Goal: Information Seeking & Learning: Understand process/instructions

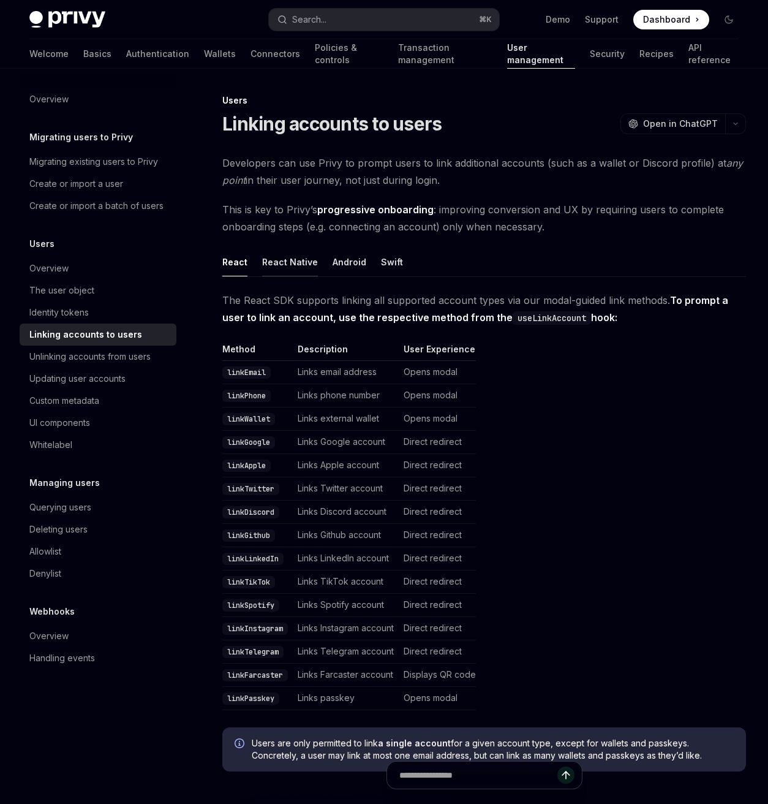
click at [295, 263] on button "React Native" at bounding box center [290, 262] width 56 height 29
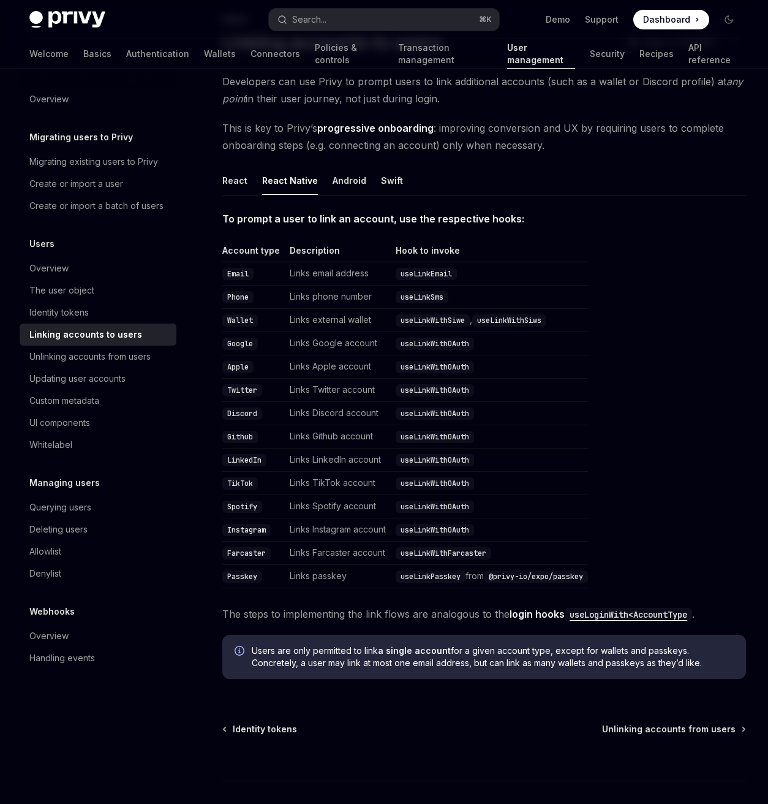
scroll to position [103, 0]
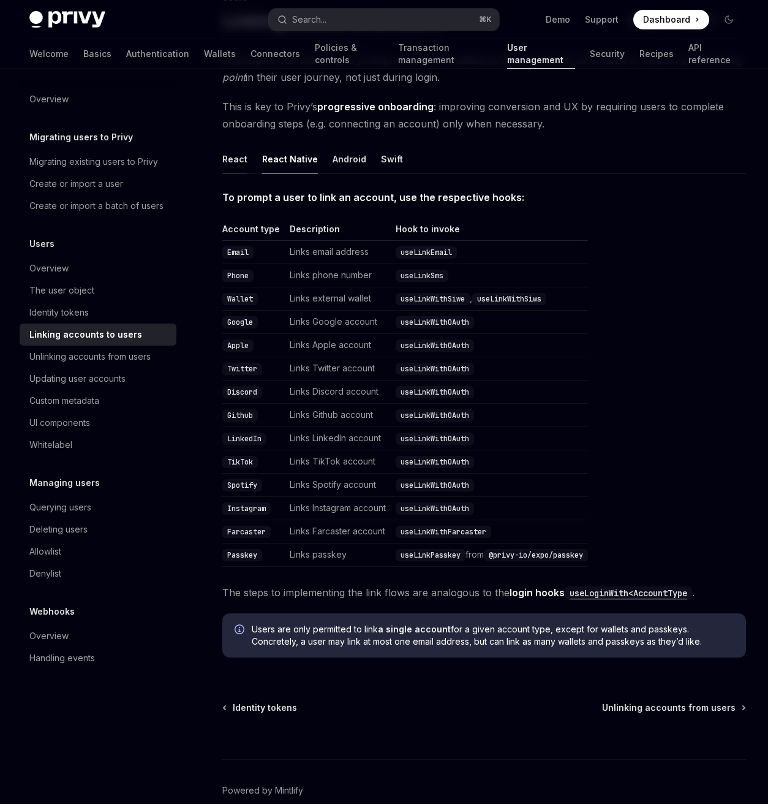
click at [237, 160] on button "React" at bounding box center [234, 159] width 25 height 29
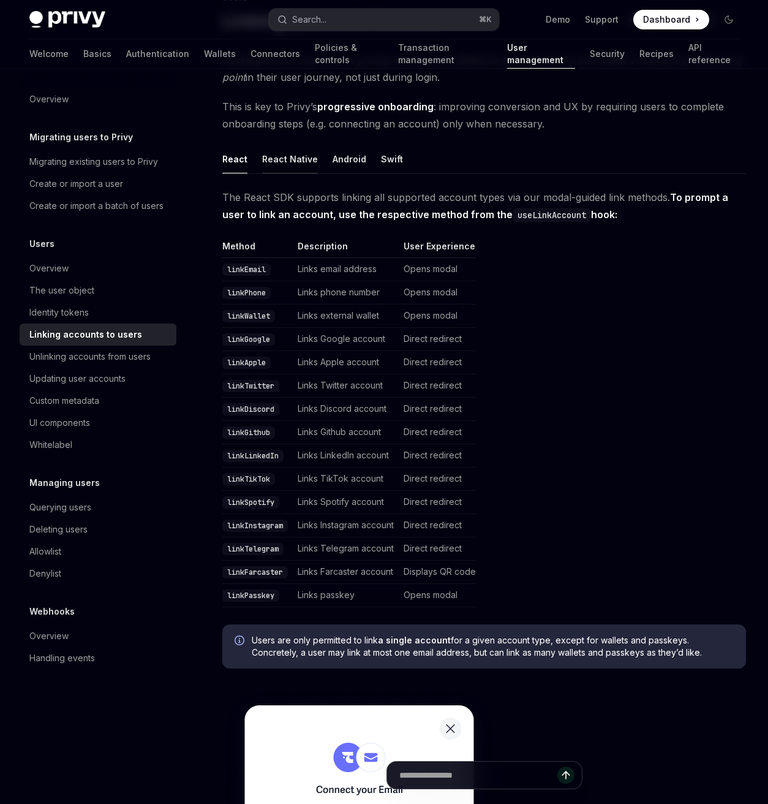
click at [304, 165] on button "React Native" at bounding box center [290, 159] width 56 height 29
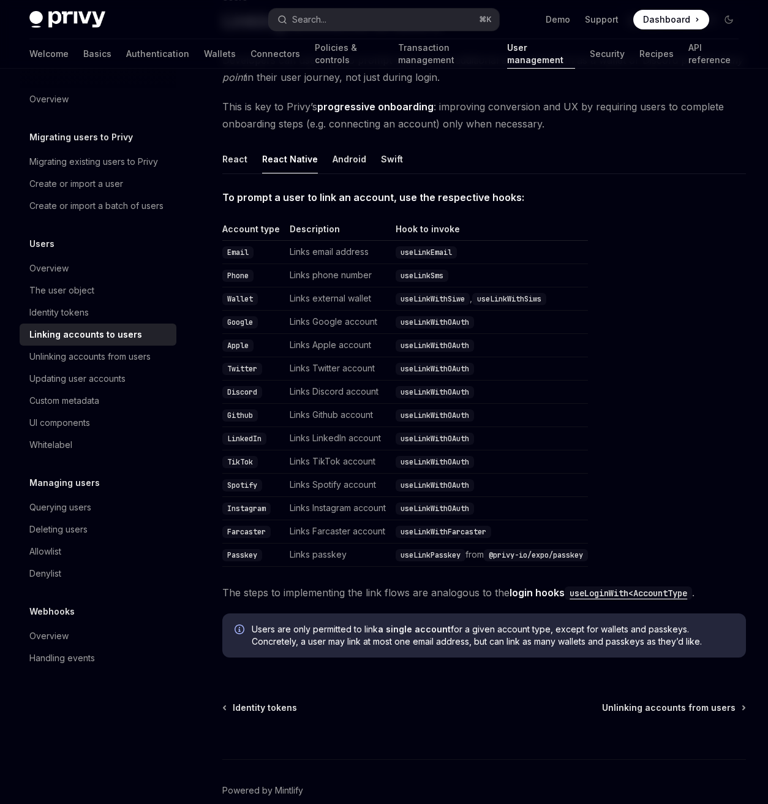
click at [401, 162] on ul "React React Native Android Swift" at bounding box center [484, 159] width 524 height 29
click at [392, 157] on button "Swift" at bounding box center [392, 159] width 22 height 29
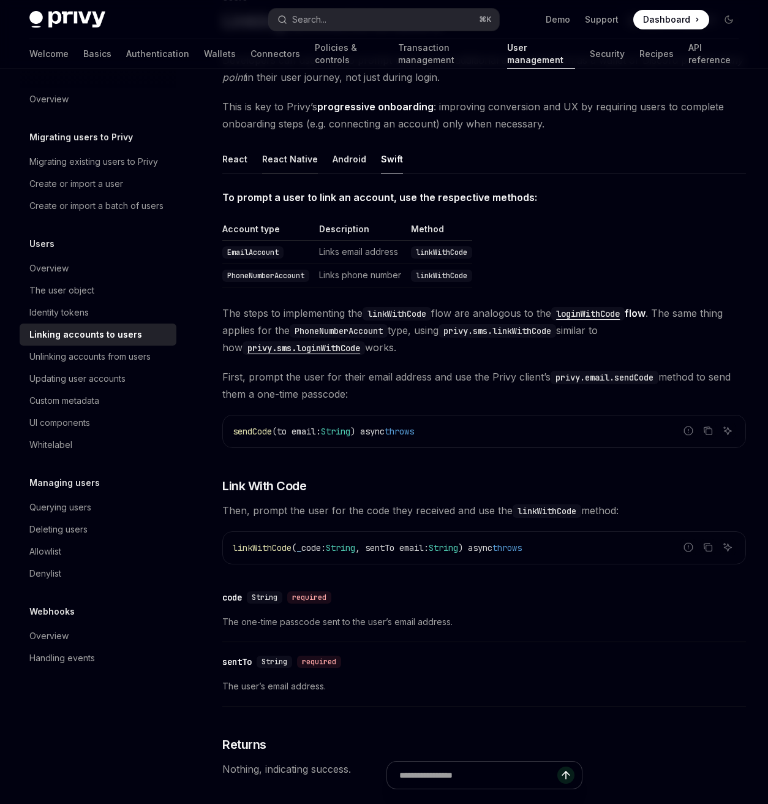
click at [284, 161] on button "React Native" at bounding box center [290, 159] width 56 height 29
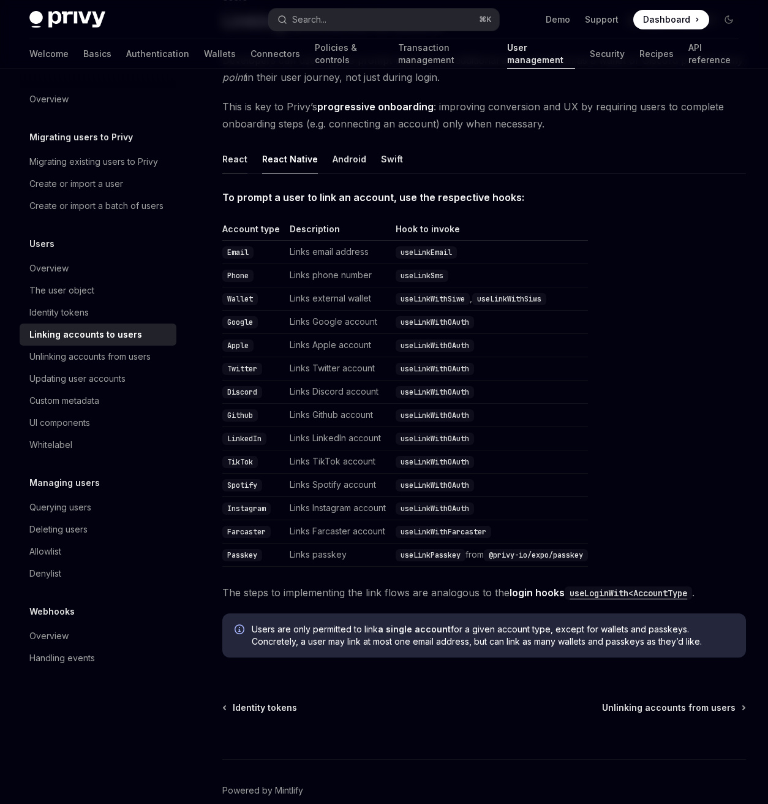
click at [235, 164] on button "React" at bounding box center [234, 159] width 25 height 29
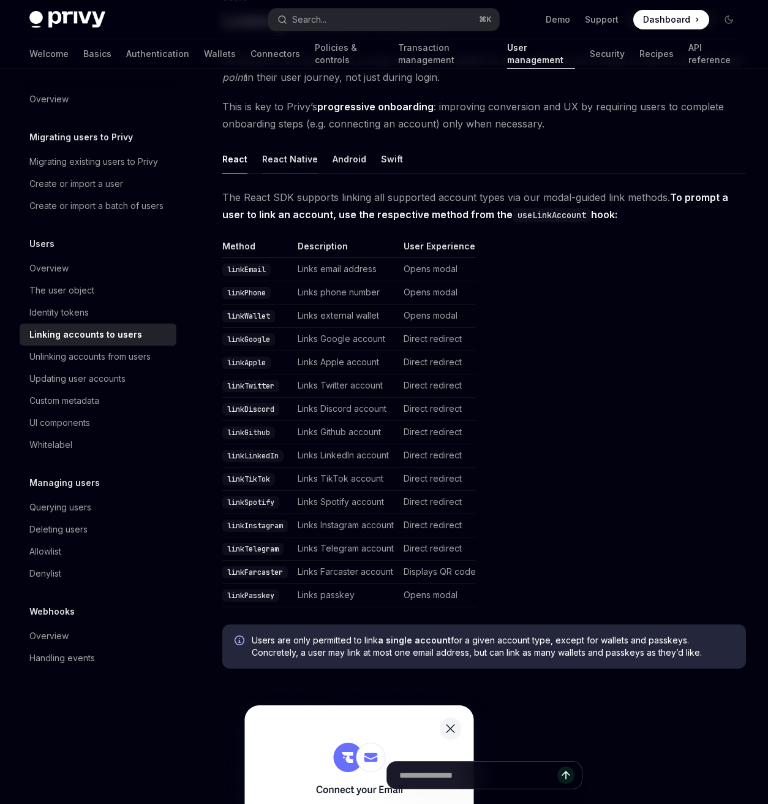
click at [269, 163] on button "React Native" at bounding box center [290, 159] width 56 height 29
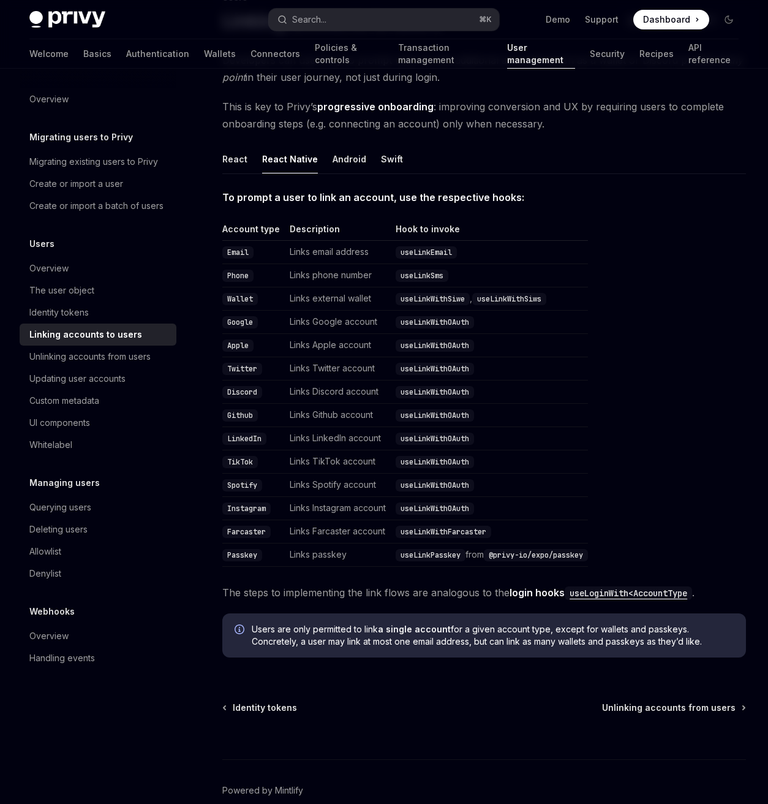
click at [250, 555] on code "Passkey" at bounding box center [242, 555] width 40 height 12
click at [225, 161] on button "React" at bounding box center [234, 159] width 25 height 29
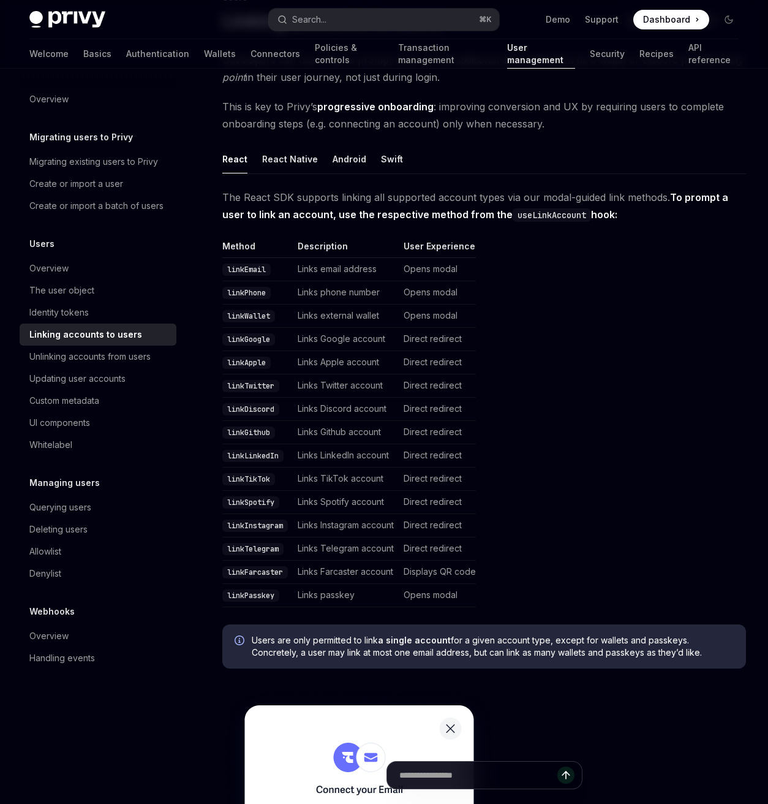
scroll to position [18, 0]
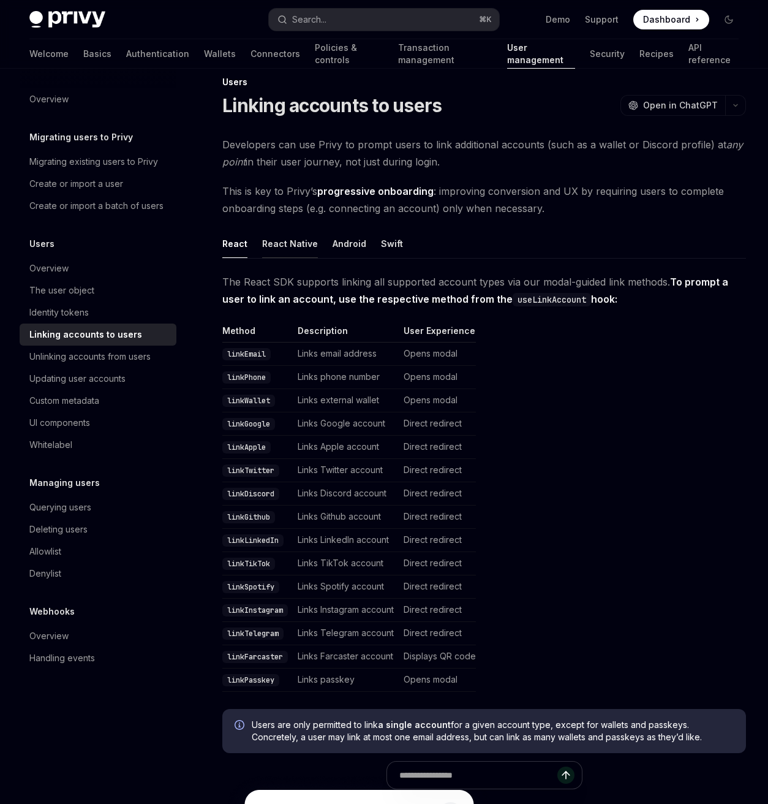
click at [303, 243] on button "React Native" at bounding box center [290, 243] width 56 height 29
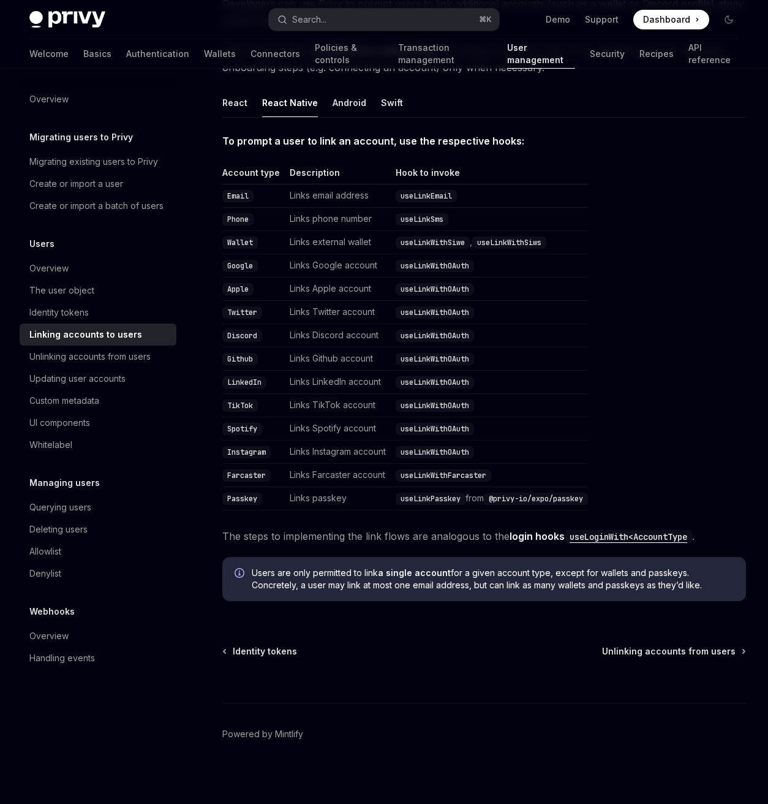
scroll to position [164, 0]
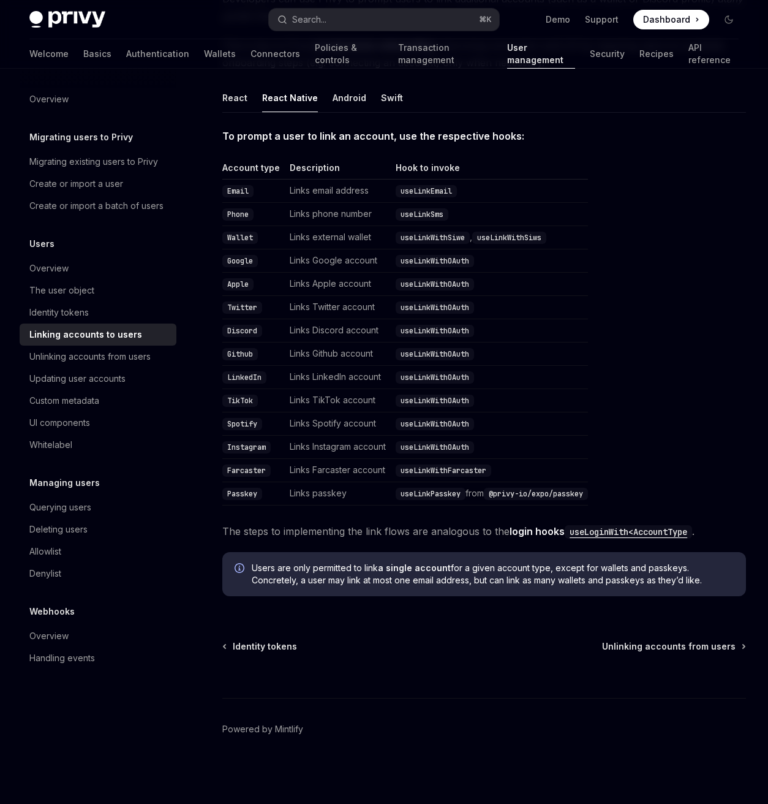
click at [614, 532] on code "useLoginWith<AccountType" at bounding box center [628, 531] width 127 height 13
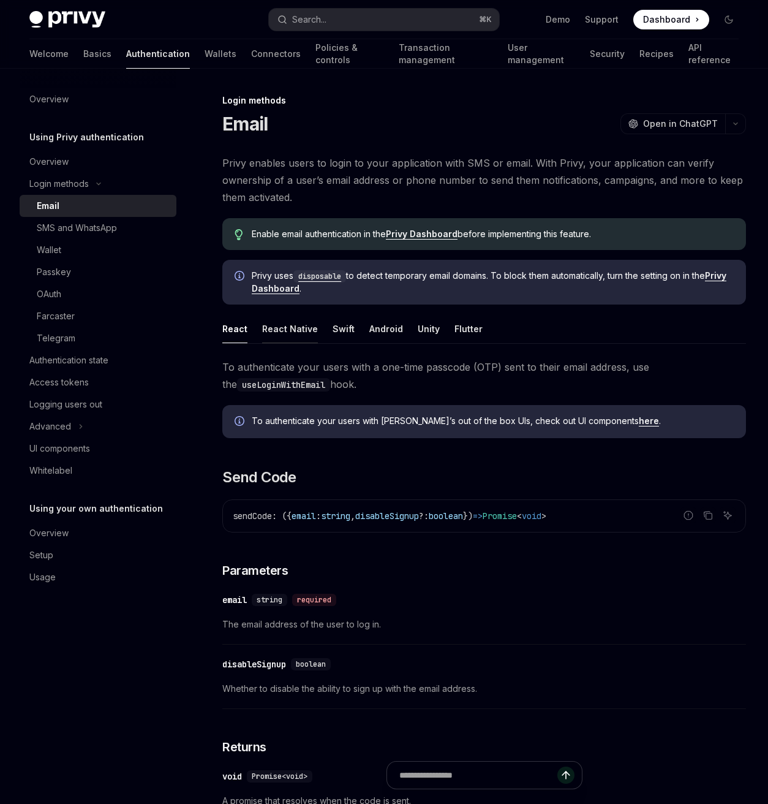
click at [298, 330] on button "React Native" at bounding box center [290, 328] width 56 height 29
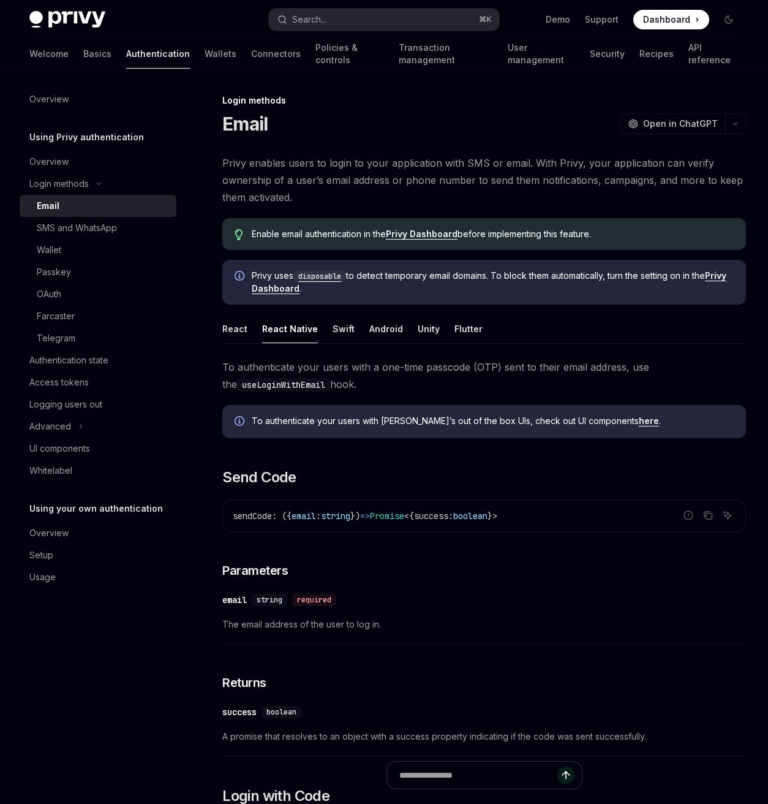
drag, startPoint x: 319, startPoint y: 276, endPoint x: 330, endPoint y: 278, distance: 11.2
type textarea "*"
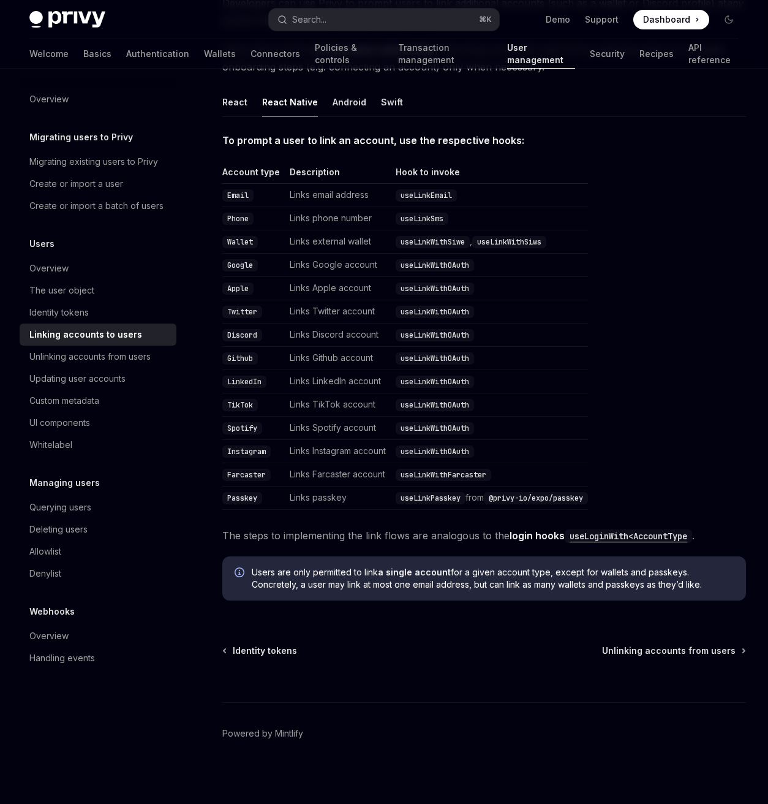
scroll to position [158, 0]
